Goal: Task Accomplishment & Management: Manage account settings

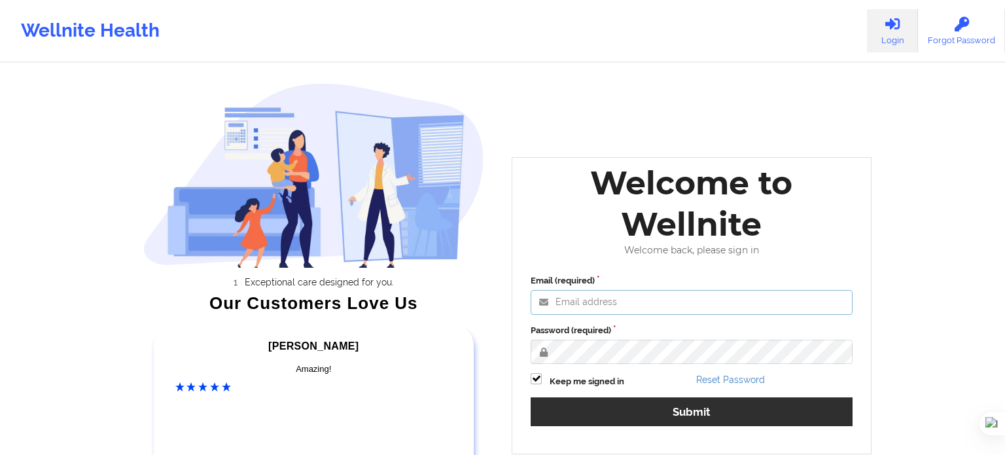
type input "[EMAIL_ADDRESS][DOMAIN_NAME]"
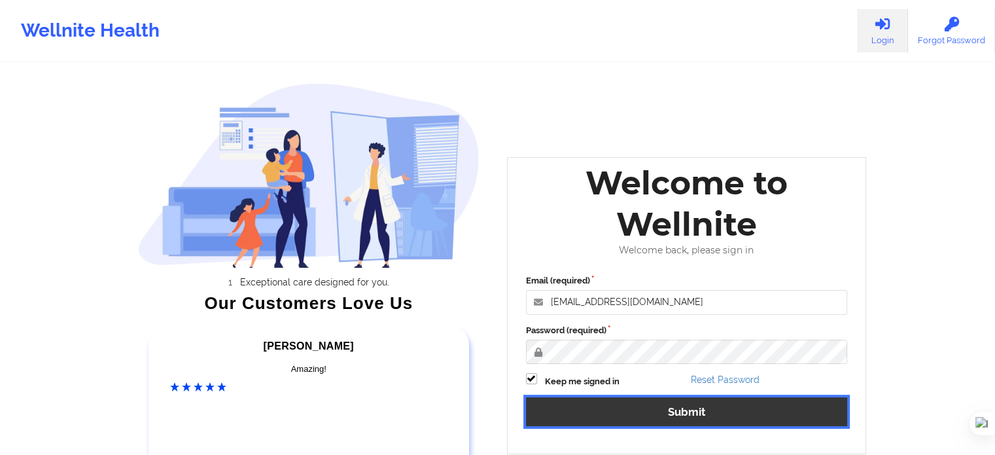
click at [736, 408] on button "Submit" at bounding box center [687, 411] width 322 height 28
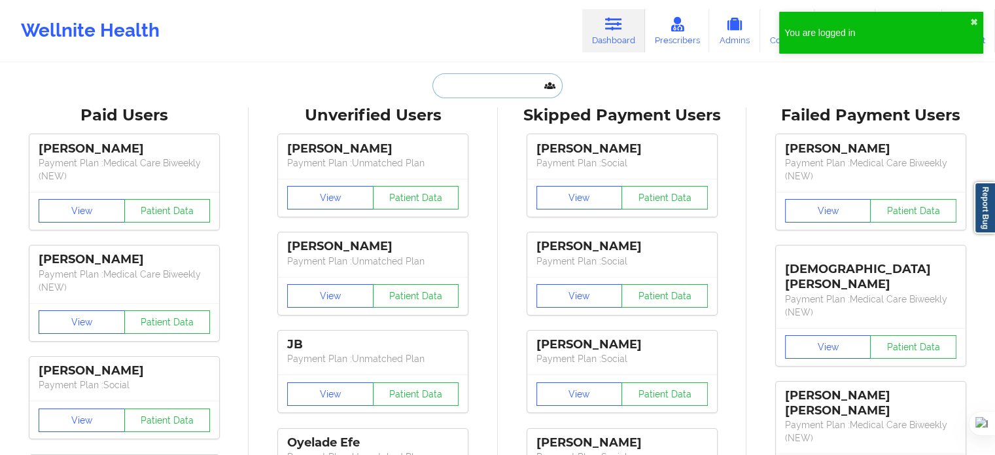
click at [444, 86] on input "text" at bounding box center [498, 85] width 130 height 25
paste input "84766971926"
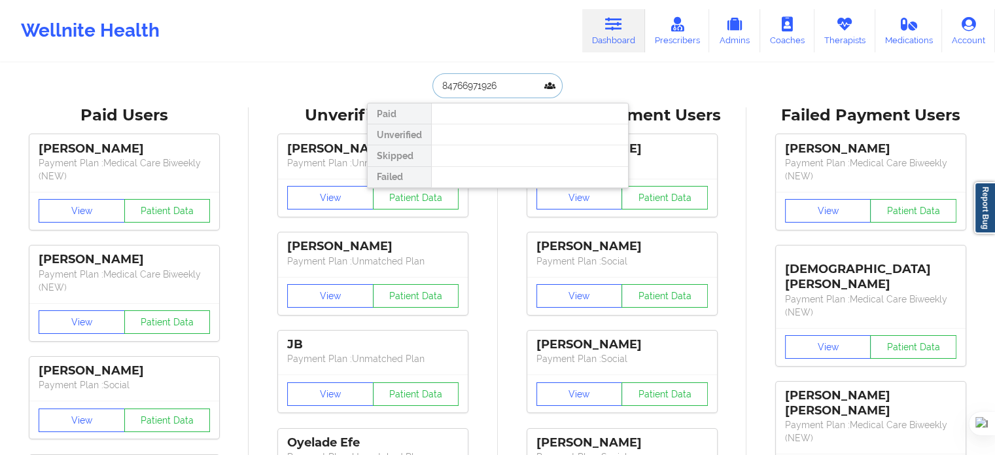
click at [441, 85] on input "84766971926" at bounding box center [498, 85] width 130 height 25
type input "[PHONE_NUMBER]"
drag, startPoint x: 521, startPoint y: 86, endPoint x: 270, endPoint y: 86, distance: 251.3
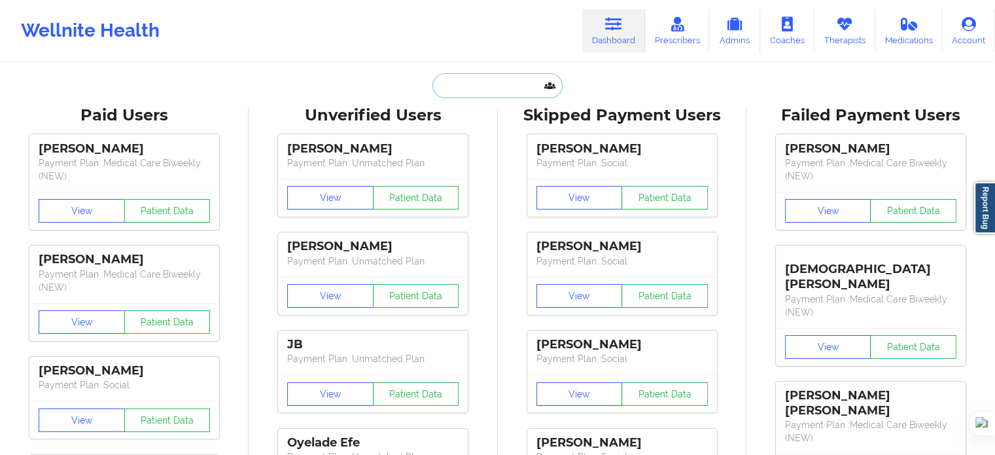
paste input "4766971926"
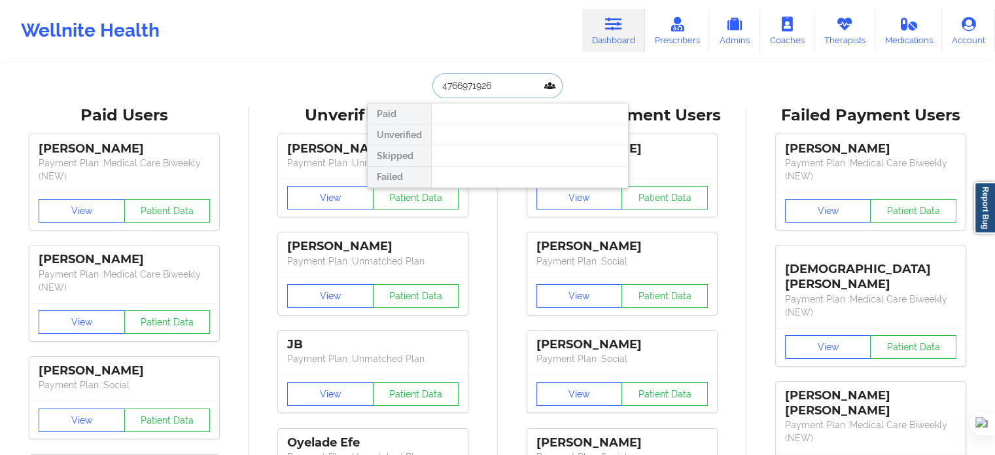
drag, startPoint x: 497, startPoint y: 88, endPoint x: 367, endPoint y: 87, distance: 130.9
click at [378, 88] on div "4766971926 Paid Unverified Skipped Failed" at bounding box center [498, 85] width 262 height 25
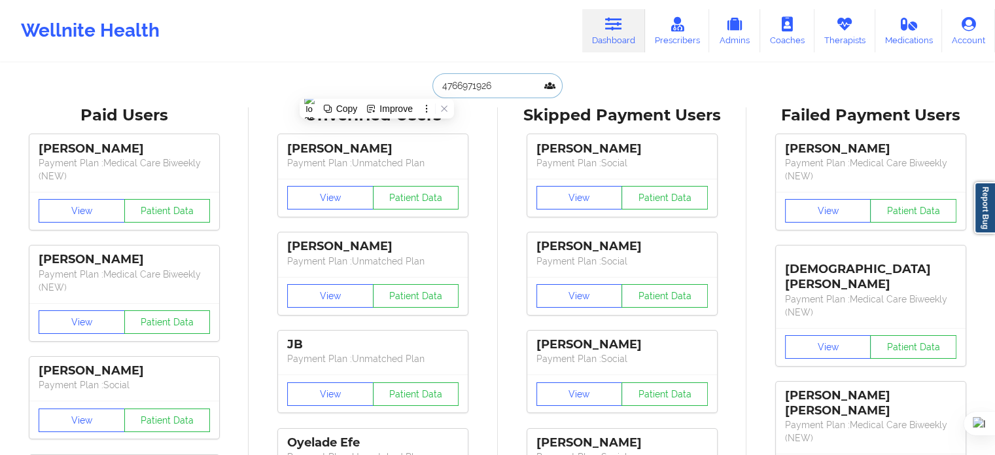
paste input "[EMAIL_ADDRESS][DOMAIN_NAME]"
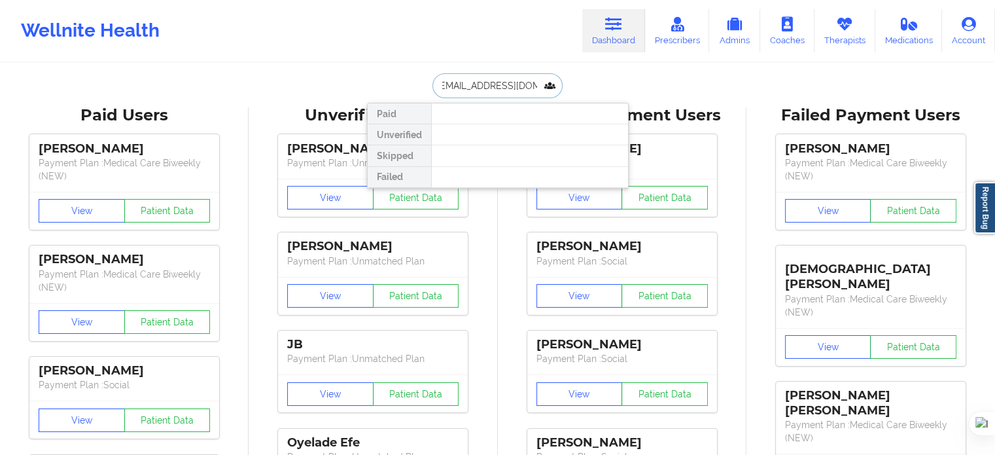
type input "[EMAIL_ADDRESS][DOMAIN_NAME]"
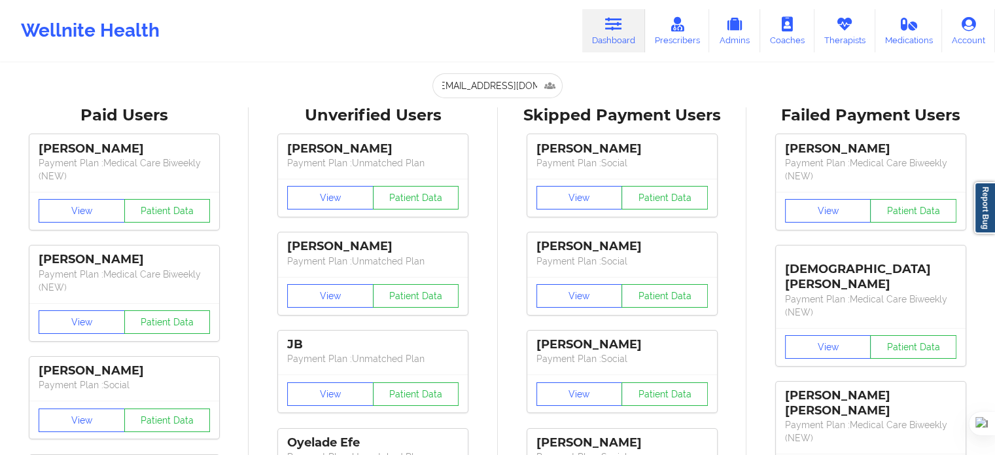
scroll to position [0, 0]
drag, startPoint x: 535, startPoint y: 84, endPoint x: 528, endPoint y: 84, distance: 7.9
click at [535, 84] on input "[EMAIL_ADDRESS][DOMAIN_NAME]" at bounding box center [498, 85] width 130 height 25
paste input "[PERSON_NAME]"
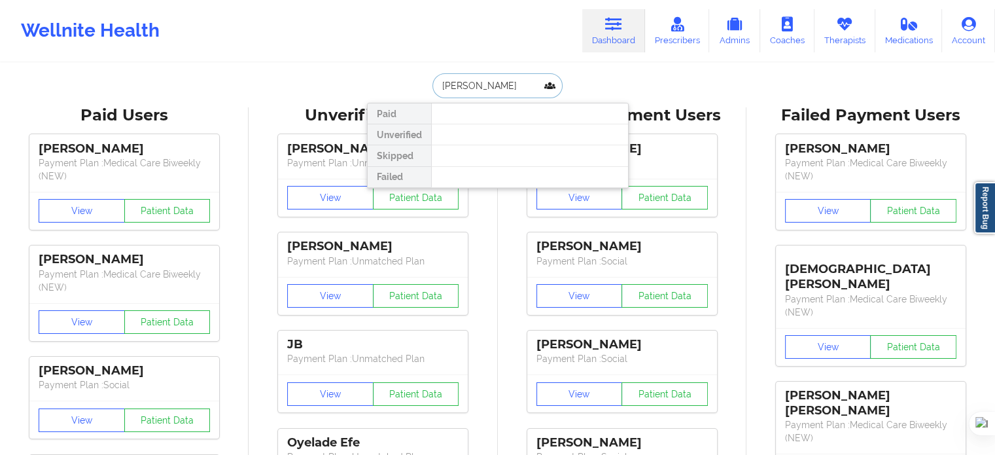
drag, startPoint x: 522, startPoint y: 84, endPoint x: 274, endPoint y: 87, distance: 247.4
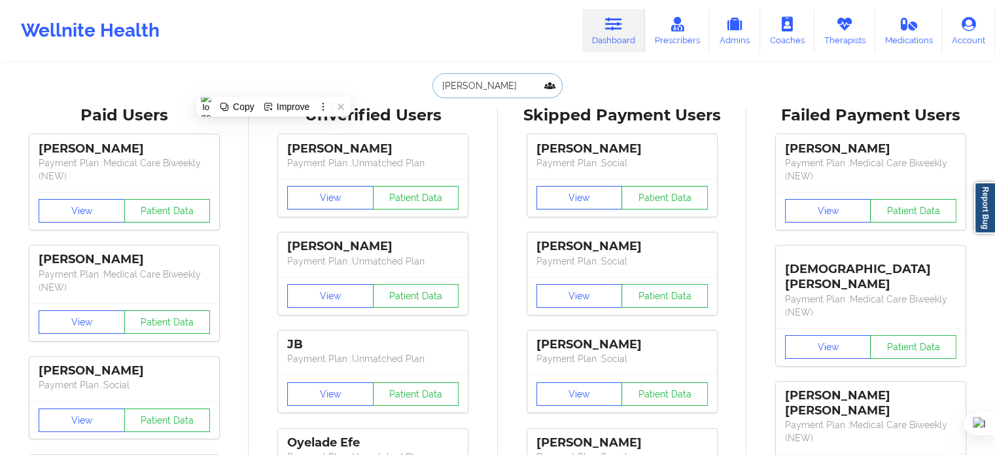
paste input "[EMAIL_ADDRESS][DOMAIN_NAME]"
type input "[EMAIL_ADDRESS][DOMAIN_NAME]"
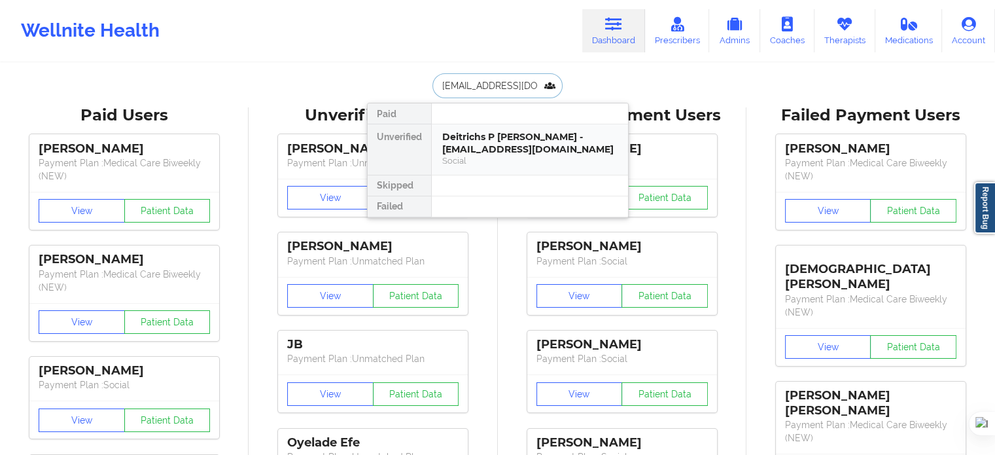
click at [485, 149] on div "Deitrichs P [PERSON_NAME] - [EMAIL_ADDRESS][DOMAIN_NAME]" at bounding box center [529, 143] width 175 height 24
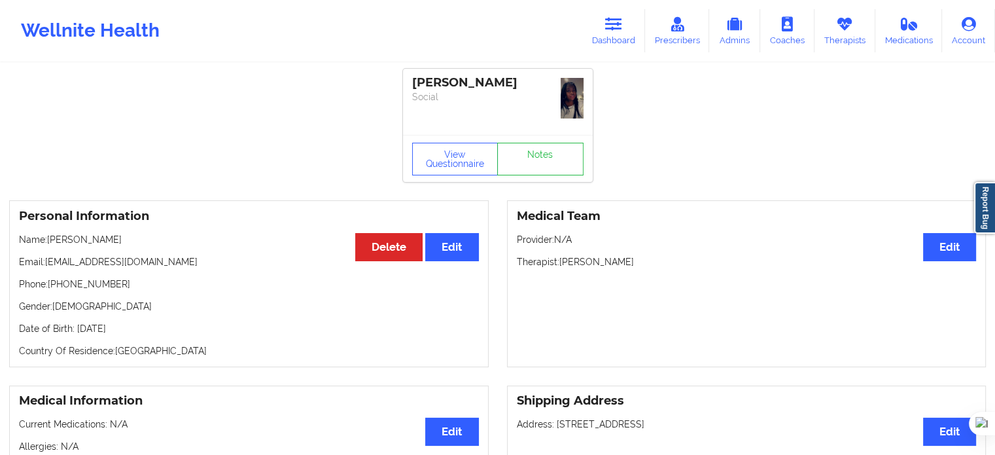
drag, startPoint x: 537, startPoint y: 84, endPoint x: 407, endPoint y: 84, distance: 130.2
click at [407, 84] on div "Deitrichs P [PERSON_NAME] Social" at bounding box center [498, 102] width 190 height 66
copy div "[PERSON_NAME]"
click at [725, 227] on div "Medical Team Edit Provider: N/A Therapist: [PERSON_NAME]" at bounding box center [747, 283] width 480 height 167
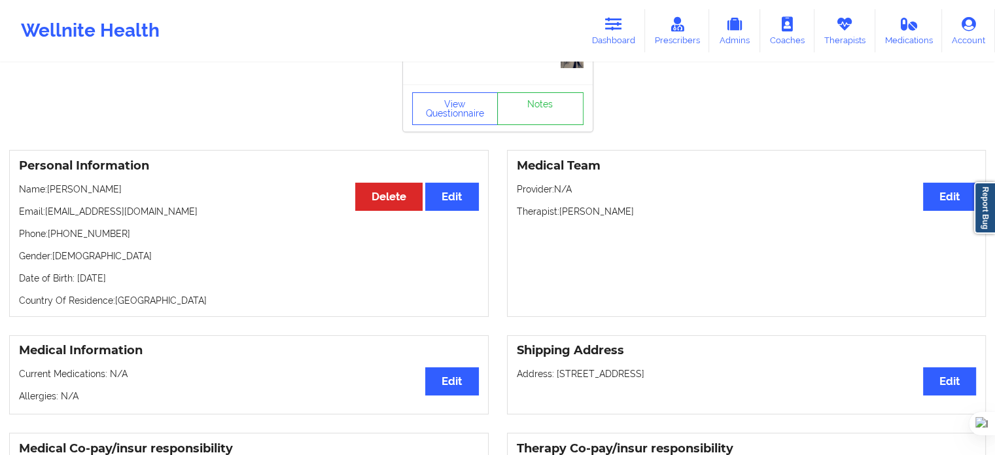
scroll to position [196, 0]
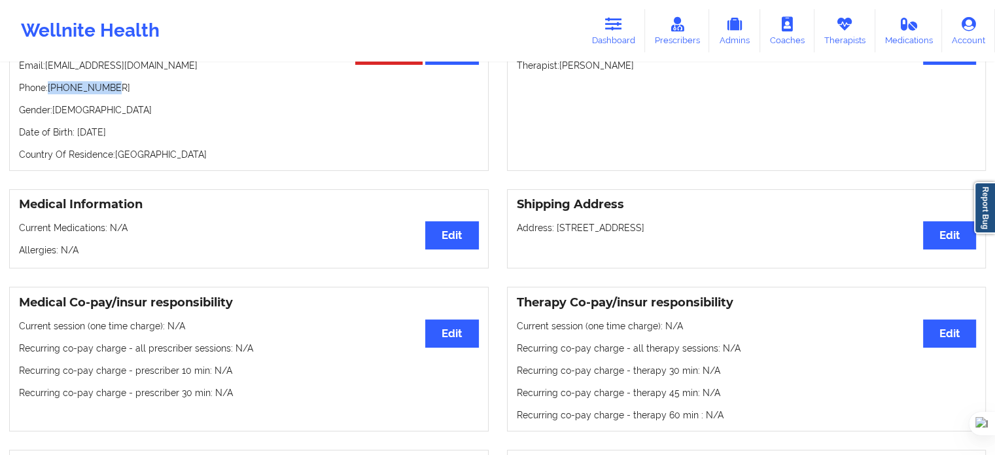
drag, startPoint x: 107, startPoint y: 84, endPoint x: 49, endPoint y: 84, distance: 58.3
click at [49, 84] on p "Phone: [PHONE_NUMBER]" at bounding box center [249, 87] width 460 height 13
copy p "[PHONE_NUMBER]"
click at [243, 131] on p "Date of Birth: [DEMOGRAPHIC_DATA]" at bounding box center [249, 132] width 460 height 13
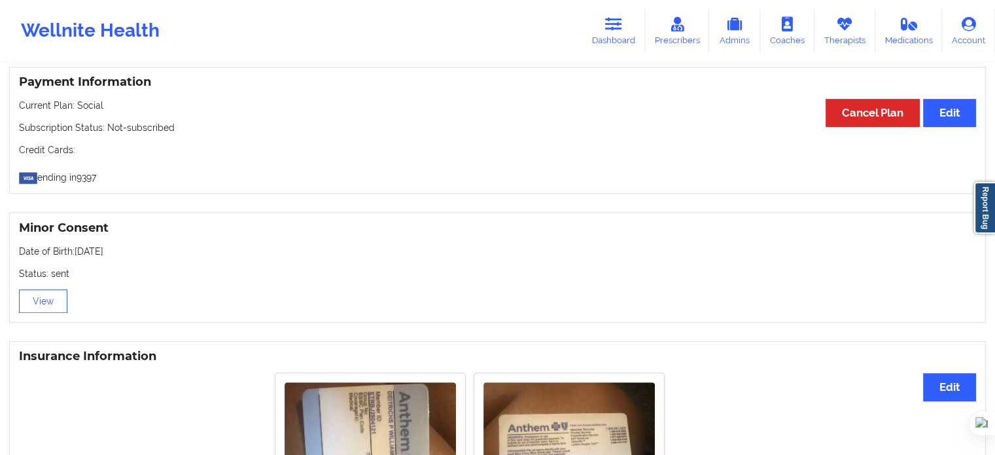
scroll to position [851, 0]
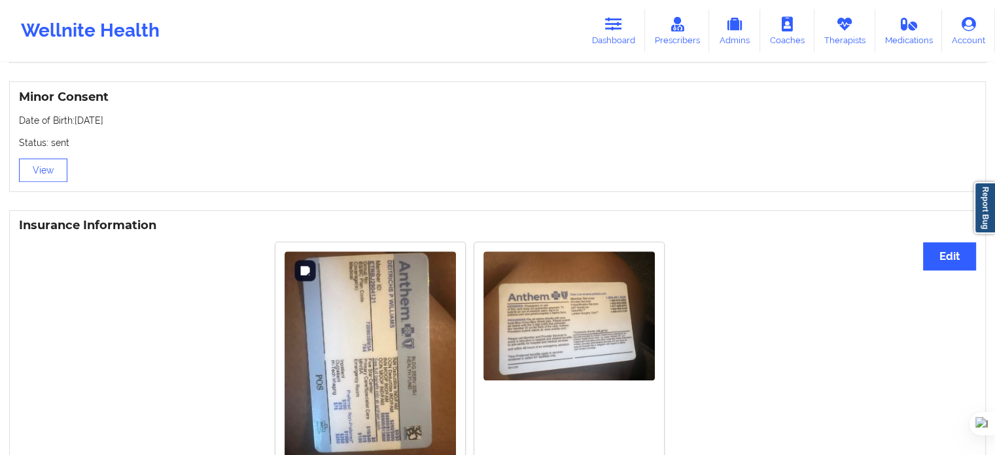
click at [355, 311] on img at bounding box center [370, 365] width 171 height 228
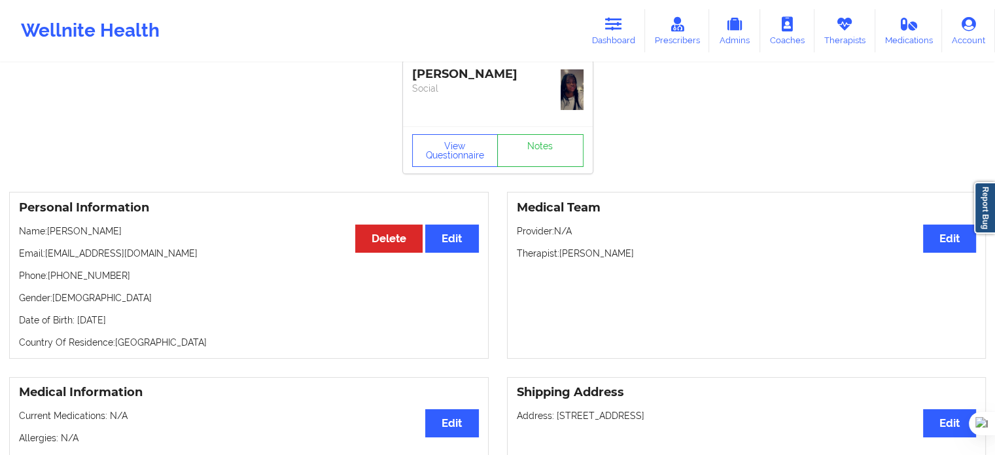
scroll to position [0, 0]
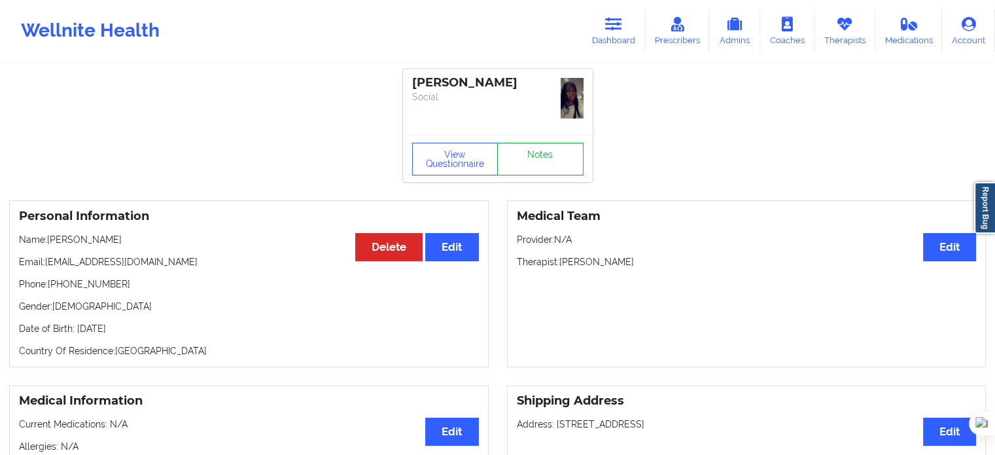
click at [522, 156] on link "Notes" at bounding box center [540, 159] width 86 height 33
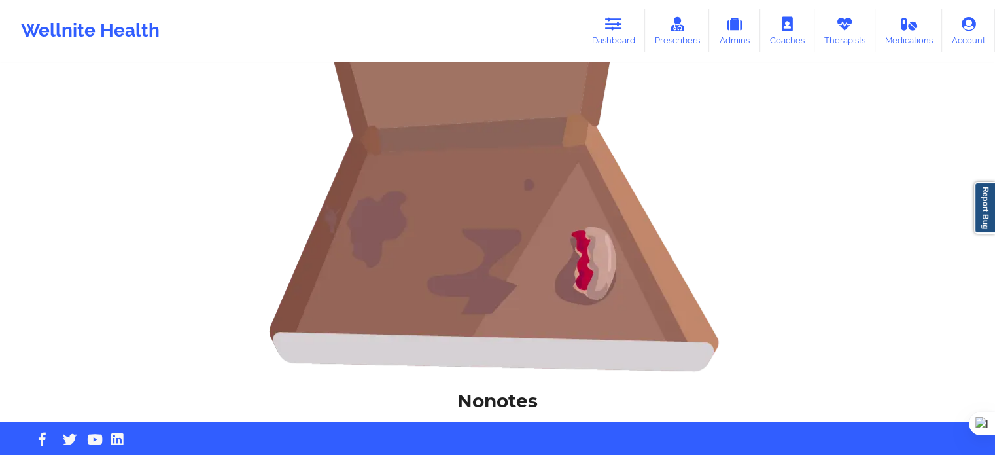
scroll to position [317, 0]
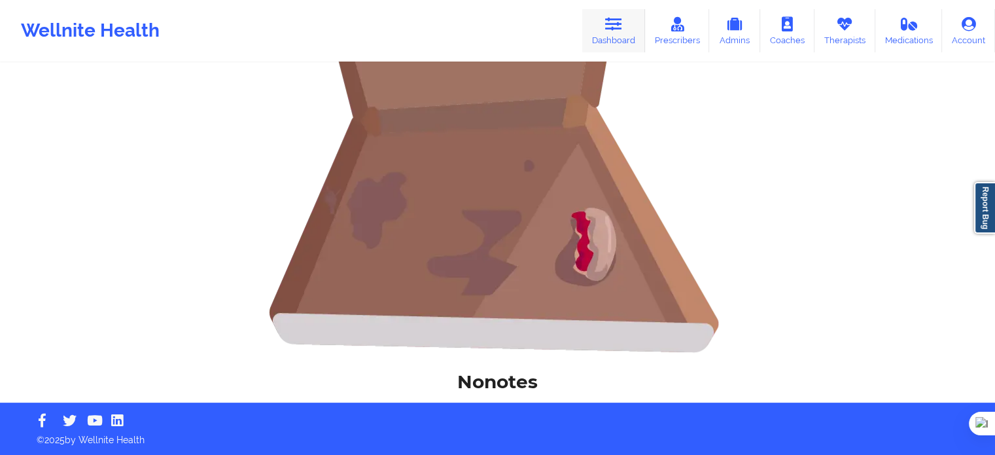
click at [616, 34] on link "Dashboard" at bounding box center [614, 30] width 63 height 43
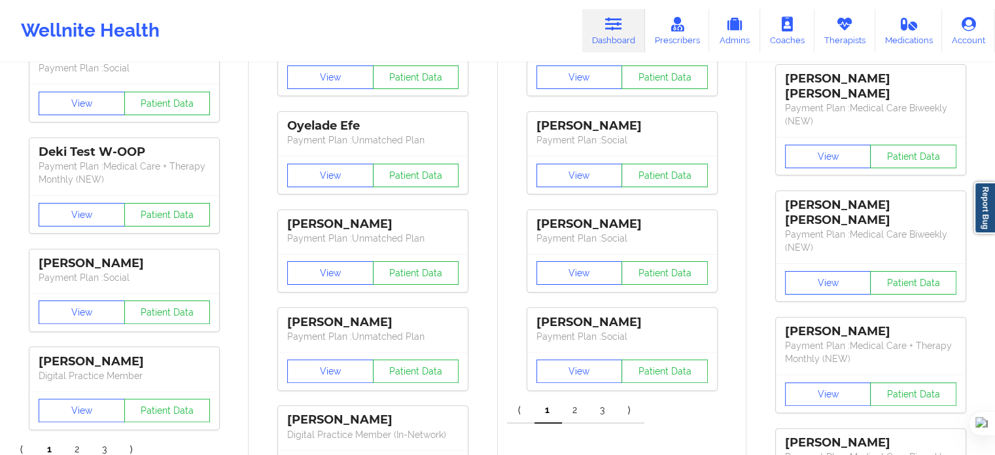
click at [590, 19] on link "Dashboard" at bounding box center [614, 30] width 63 height 43
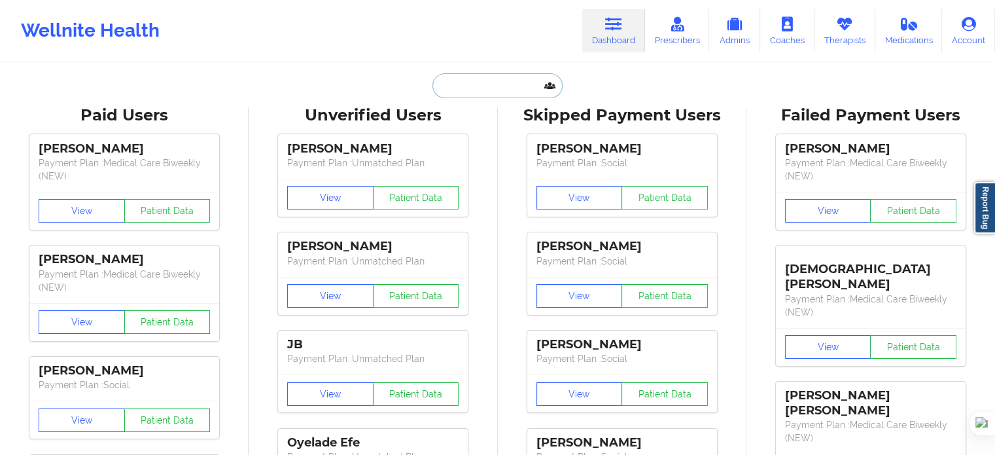
click at [505, 83] on input "text" at bounding box center [498, 85] width 130 height 25
paste input "[PHONE_NUMBER]"
type input "[PHONE_NUMBER]"
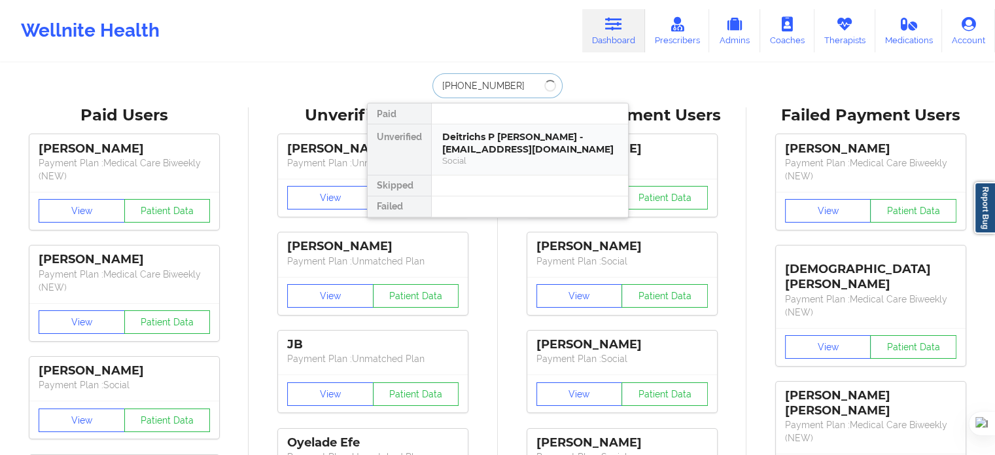
click at [501, 151] on div "Deitrichs P [PERSON_NAME] - [EMAIL_ADDRESS][DOMAIN_NAME]" at bounding box center [529, 143] width 175 height 24
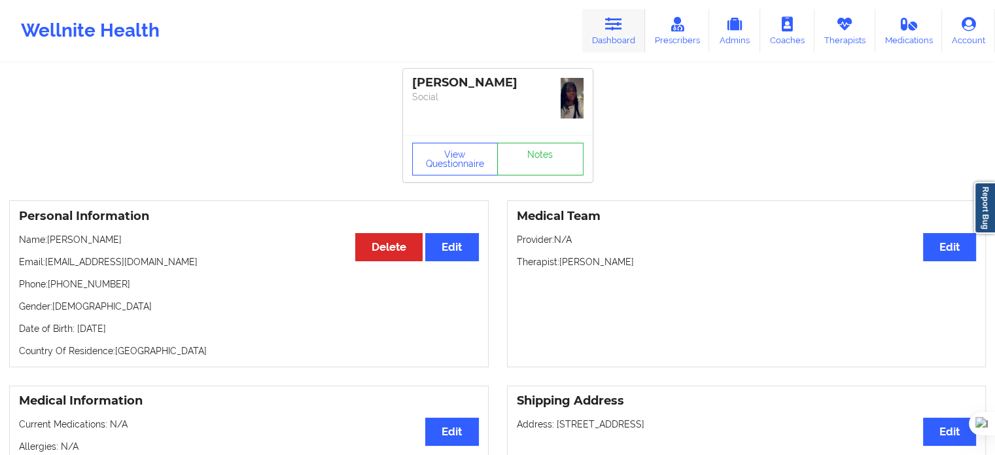
click at [613, 26] on icon at bounding box center [613, 24] width 17 height 14
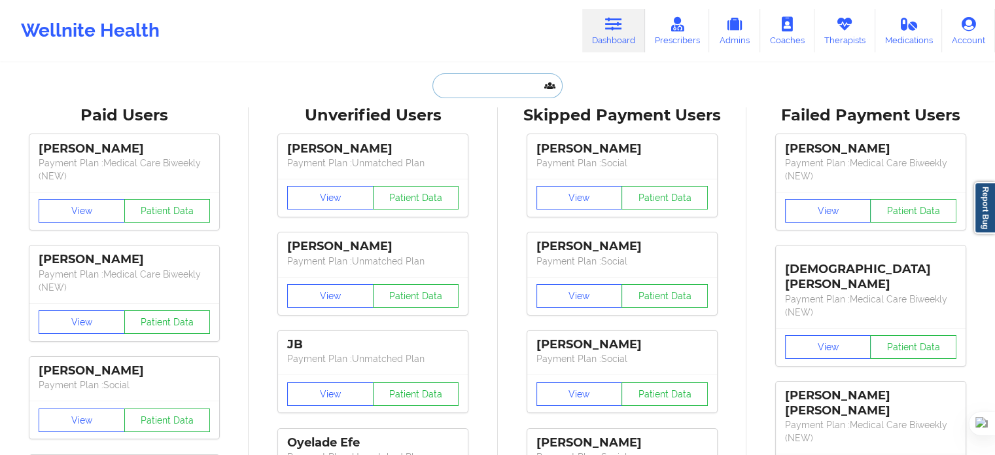
click at [487, 76] on input "text" at bounding box center [498, 85] width 130 height 25
paste input "[PHONE_NUMBER]"
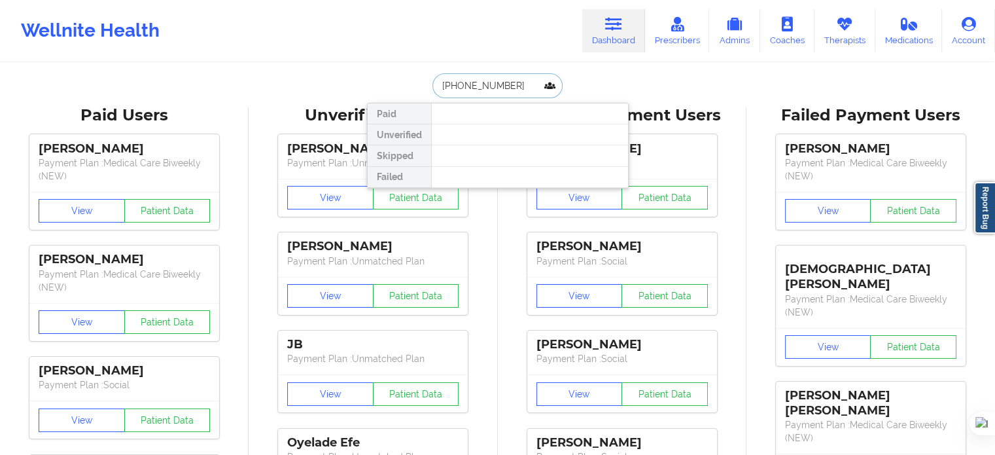
click at [505, 85] on input "[PHONE_NUMBER]" at bounding box center [498, 85] width 130 height 25
click at [503, 79] on input "[PHONE_NUMBER]" at bounding box center [498, 85] width 130 height 25
drag, startPoint x: 503, startPoint y: 79, endPoint x: 350, endPoint y: 83, distance: 152.5
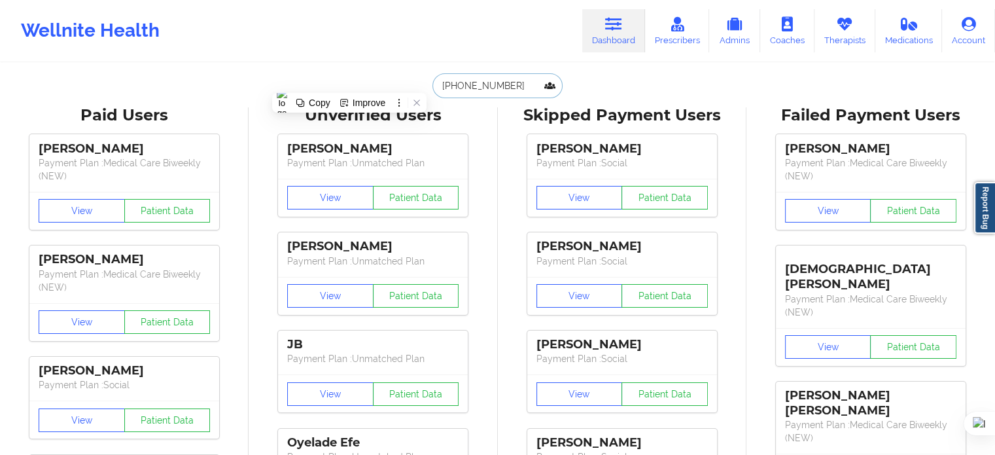
paste input "[PERSON_NAME]"
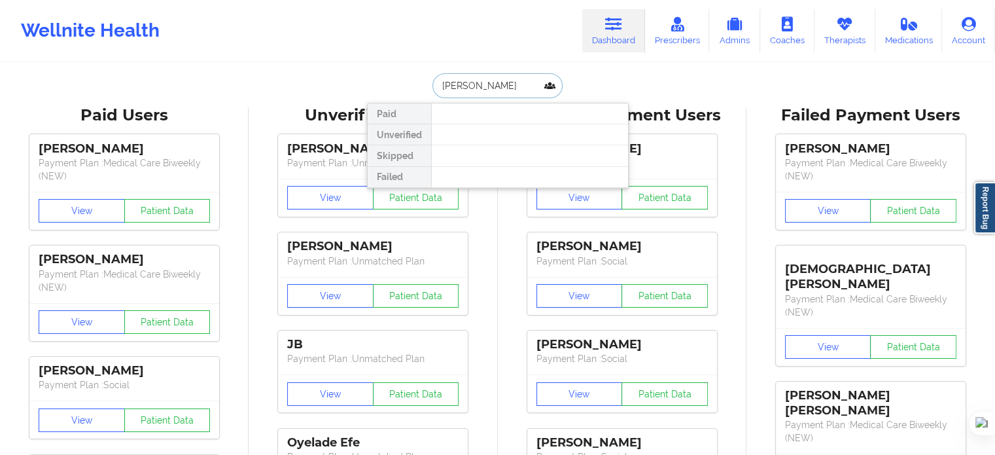
click at [477, 83] on input "[PERSON_NAME]" at bounding box center [498, 85] width 130 height 25
type input "[PERSON_NAME]"
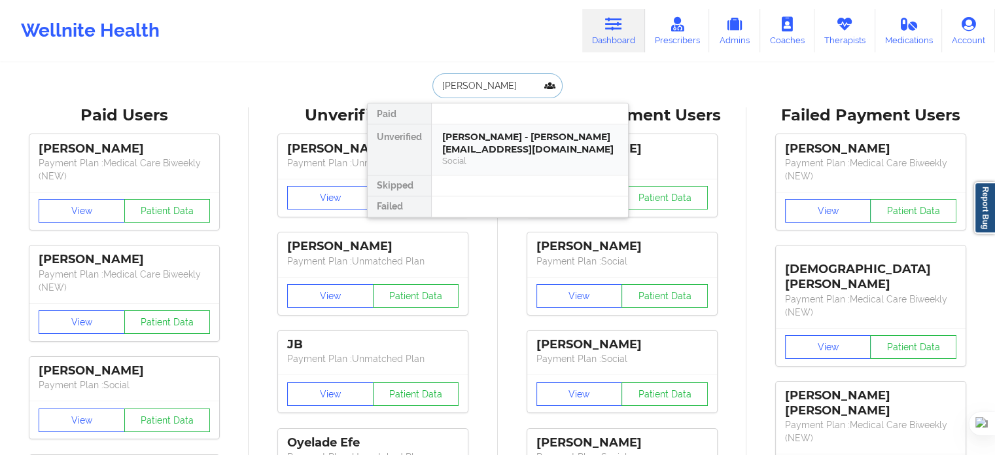
click at [488, 135] on div "[PERSON_NAME] - [PERSON_NAME][EMAIL_ADDRESS][DOMAIN_NAME]" at bounding box center [529, 143] width 175 height 24
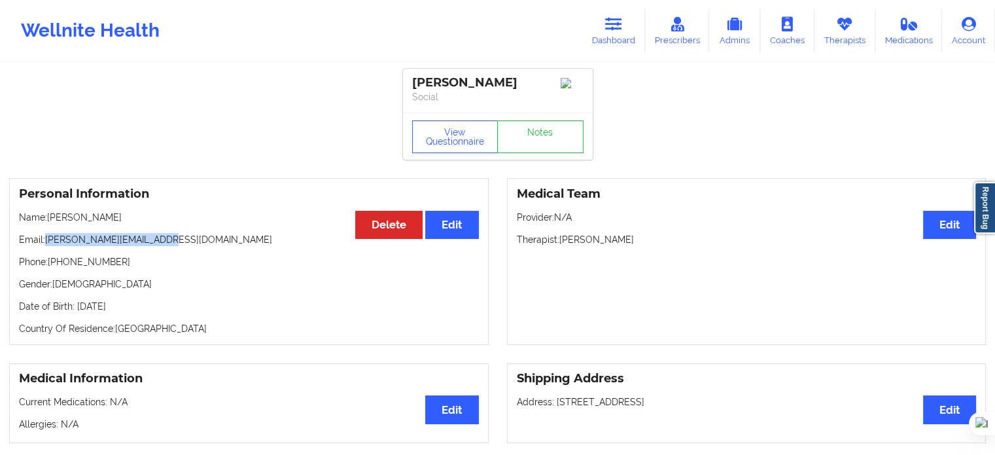
drag, startPoint x: 165, startPoint y: 245, endPoint x: 47, endPoint y: 245, distance: 117.8
click at [47, 245] on p "Email: [PERSON_NAME][EMAIL_ADDRESS][DOMAIN_NAME]" at bounding box center [249, 239] width 460 height 13
copy p "[PERSON_NAME][EMAIL_ADDRESS][DOMAIN_NAME]"
click at [207, 251] on div "Personal Information Edit Delete Name: [PERSON_NAME] Email: [PERSON_NAME][EMAIL…" at bounding box center [249, 261] width 480 height 167
